Goal: Task Accomplishment & Management: Manage account settings

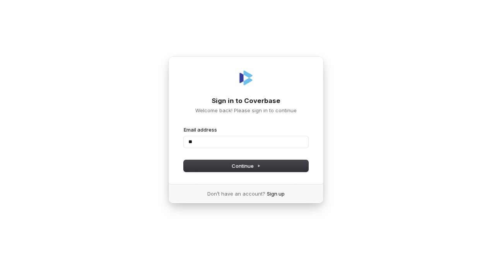
click at [184, 126] on button "submit" at bounding box center [184, 126] width 0 height 0
type input "**********"
click at [184, 160] on button "Continue" at bounding box center [246, 166] width 124 height 12
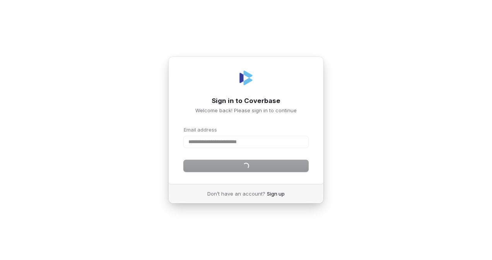
type input "**********"
